Goal: Task Accomplishment & Management: Use online tool/utility

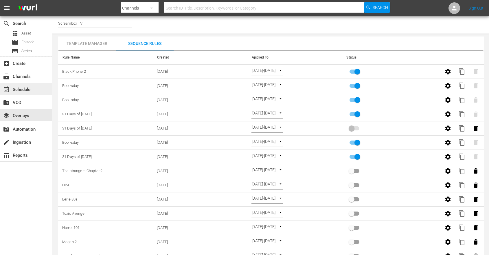
click at [26, 89] on div "event_available Schedule" at bounding box center [16, 88] width 32 height 5
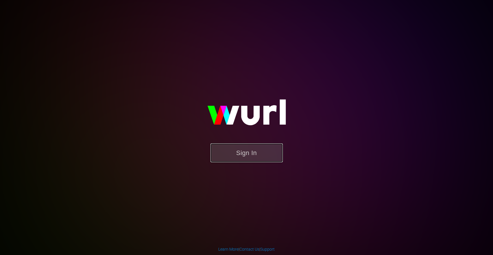
click at [245, 158] on button "Sign In" at bounding box center [247, 152] width 72 height 19
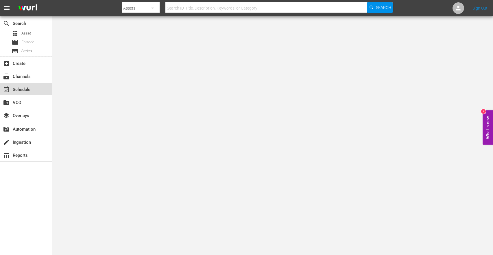
click at [23, 91] on div "event_available Schedule" at bounding box center [16, 88] width 32 height 5
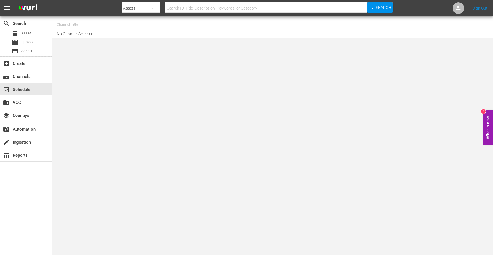
click at [78, 29] on hr at bounding box center [94, 29] width 74 height 0
click at [80, 23] on input "text" at bounding box center [94, 25] width 74 height 14
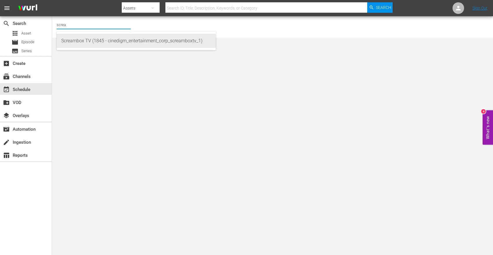
click at [79, 38] on div "Screambox TV (1845 - cinedigm_entertainment_corp_screamboxtv_1)" at bounding box center [136, 41] width 150 height 14
type input "Screambox TV (1845 - cinedigm_entertainment_corp_screamboxtv_1)"
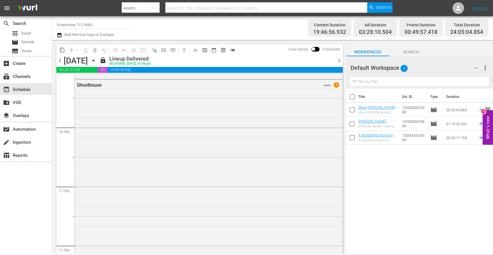
scroll to position [2663, 0]
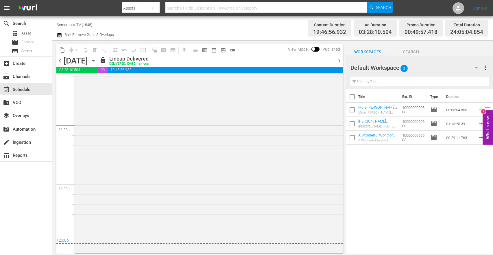
click at [340, 61] on span "chevron_right" at bounding box center [339, 60] width 7 height 7
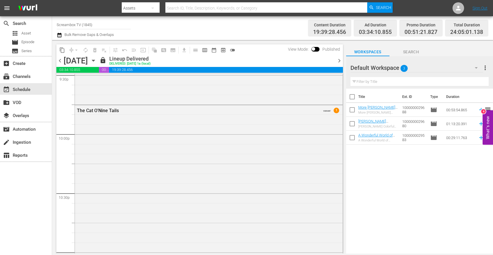
scroll to position [2663, 0]
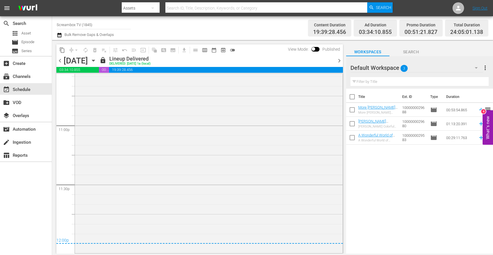
click at [340, 60] on span "chevron_right" at bounding box center [339, 60] width 7 height 7
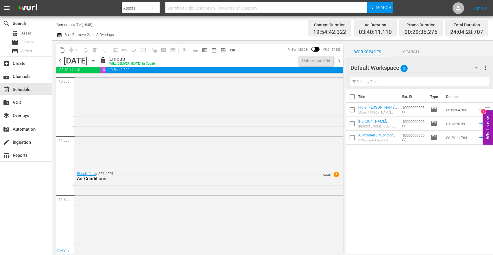
scroll to position [2633, 0]
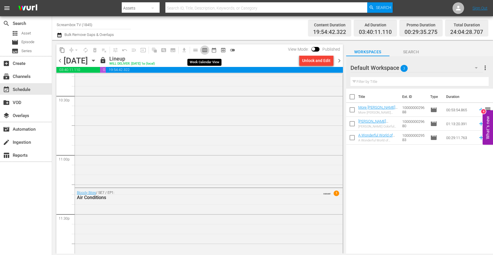
click at [207, 51] on span "calendar_view_week_outlined" at bounding box center [205, 50] width 6 height 6
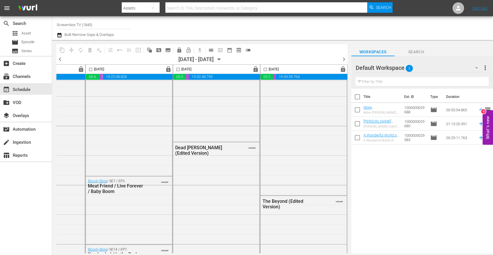
scroll to position [2229, 338]
